Goal: Task Accomplishment & Management: Manage account settings

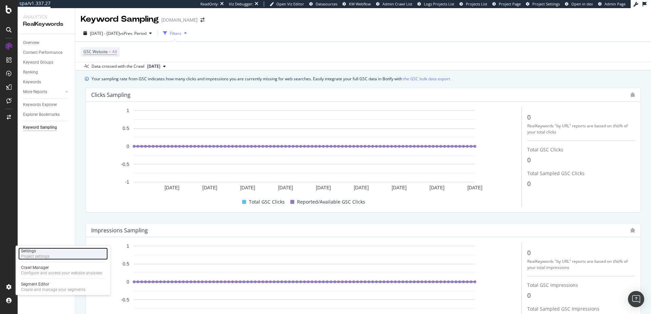
click at [42, 258] on div "Project settings" at bounding box center [35, 256] width 28 height 5
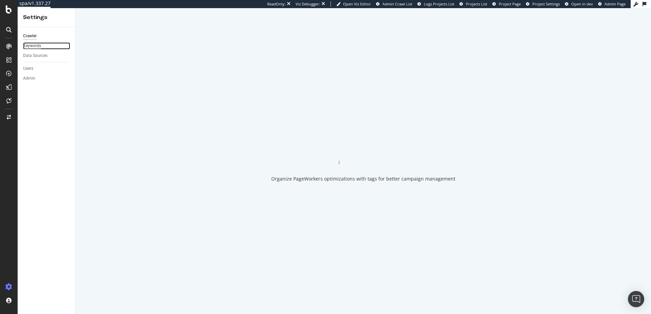
click at [31, 44] on div "Keywords" at bounding box center [32, 45] width 18 height 7
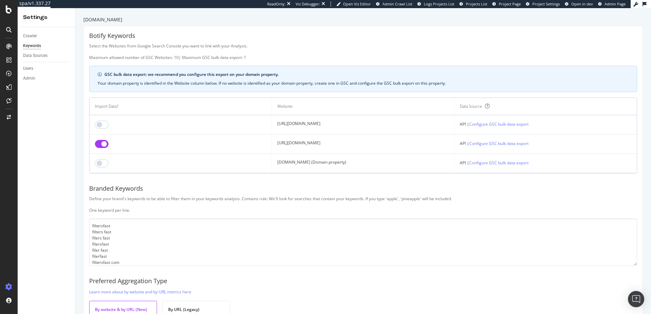
click at [336, 211] on div "Define your brand's keywords to be able to filter them in your keywords analysi…" at bounding box center [363, 204] width 548 height 17
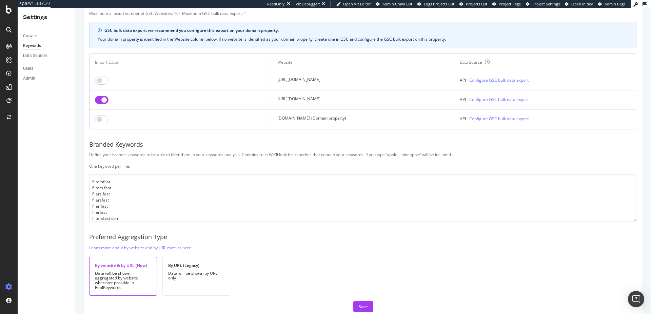
scroll to position [42, 0]
